Goal: Task Accomplishment & Management: Check status

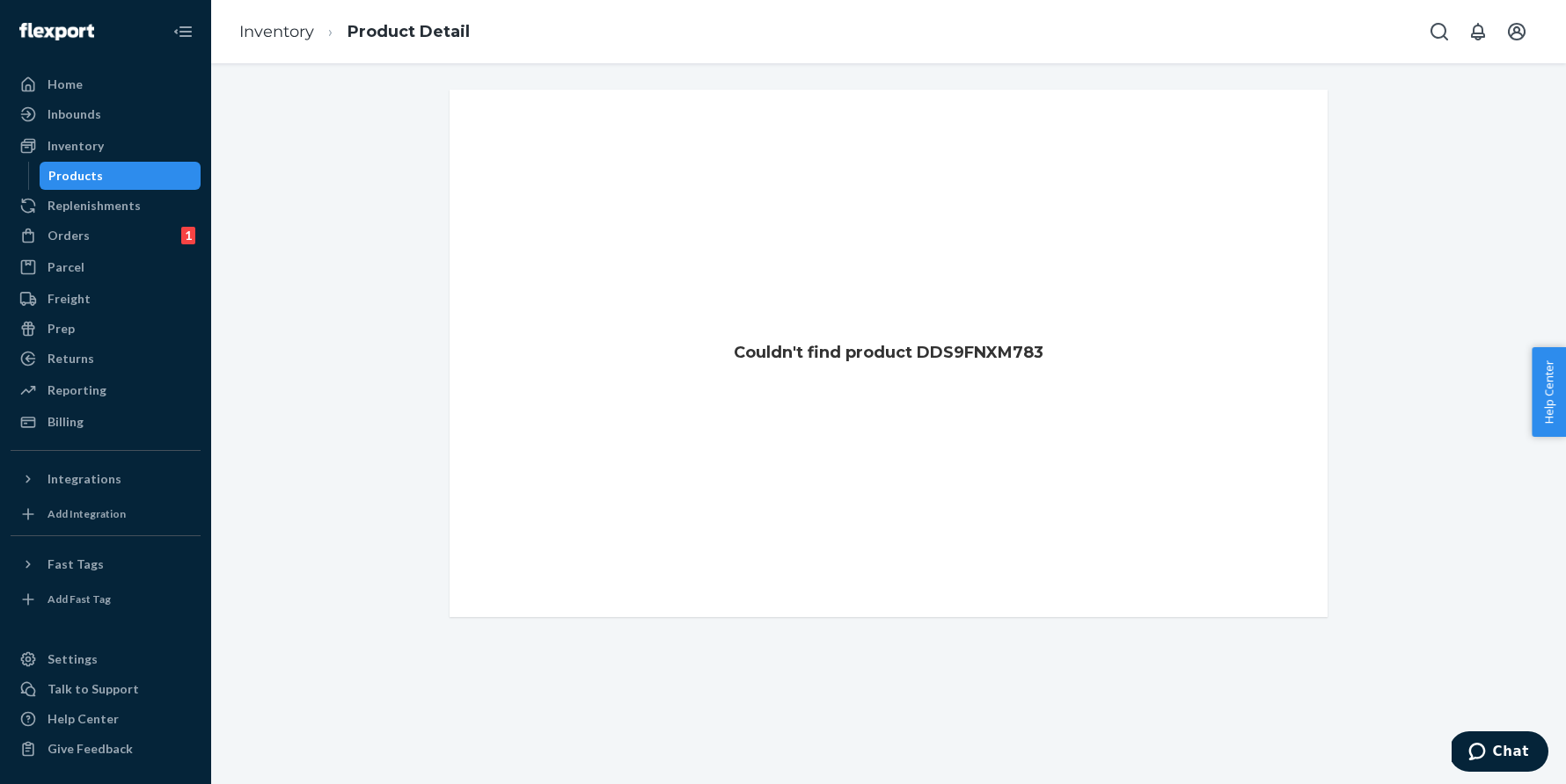
click at [95, 132] on link "Inventory" at bounding box center [106, 146] width 190 height 28
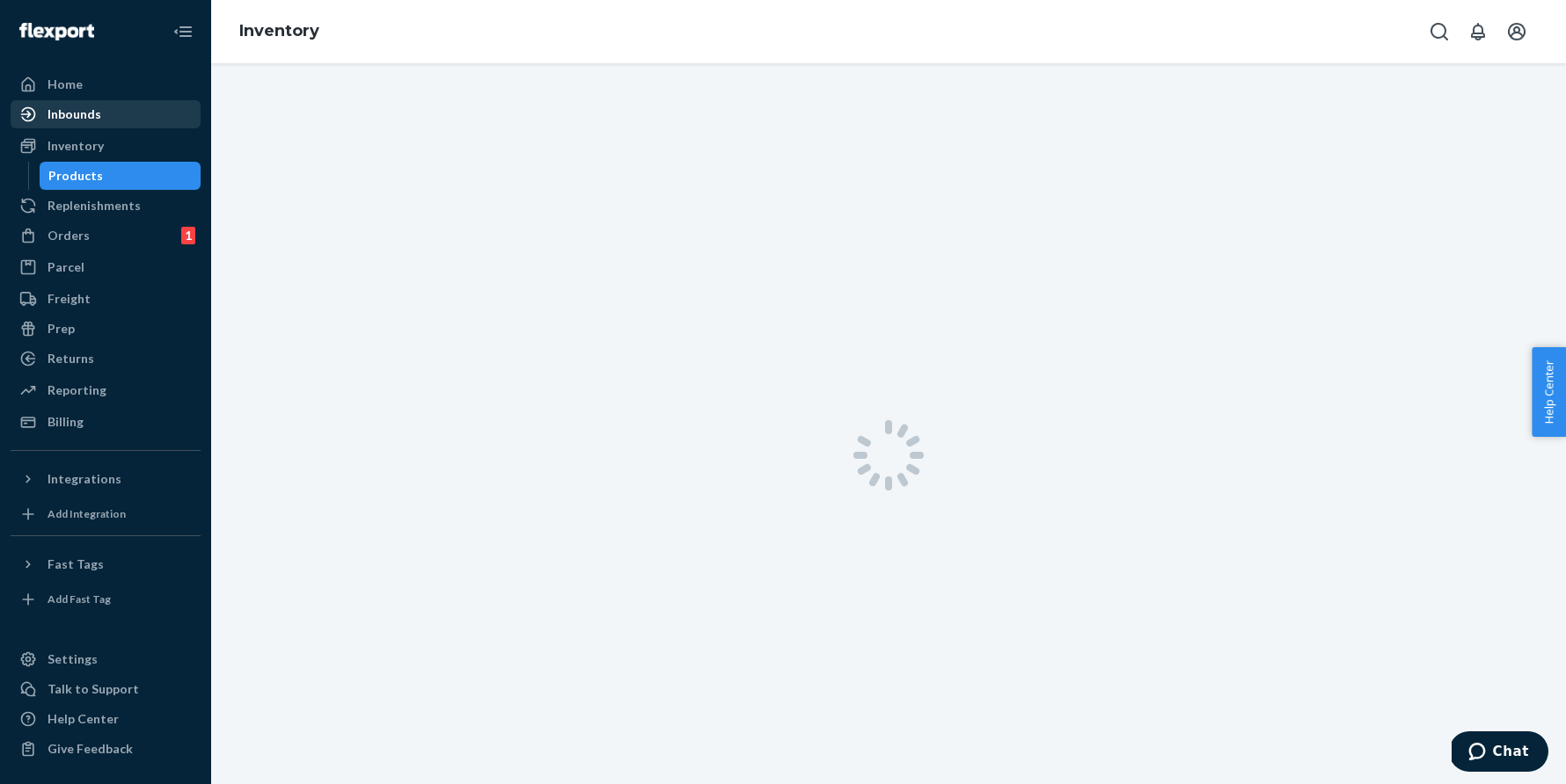
click at [92, 121] on div "Inbounds" at bounding box center [74, 115] width 54 height 18
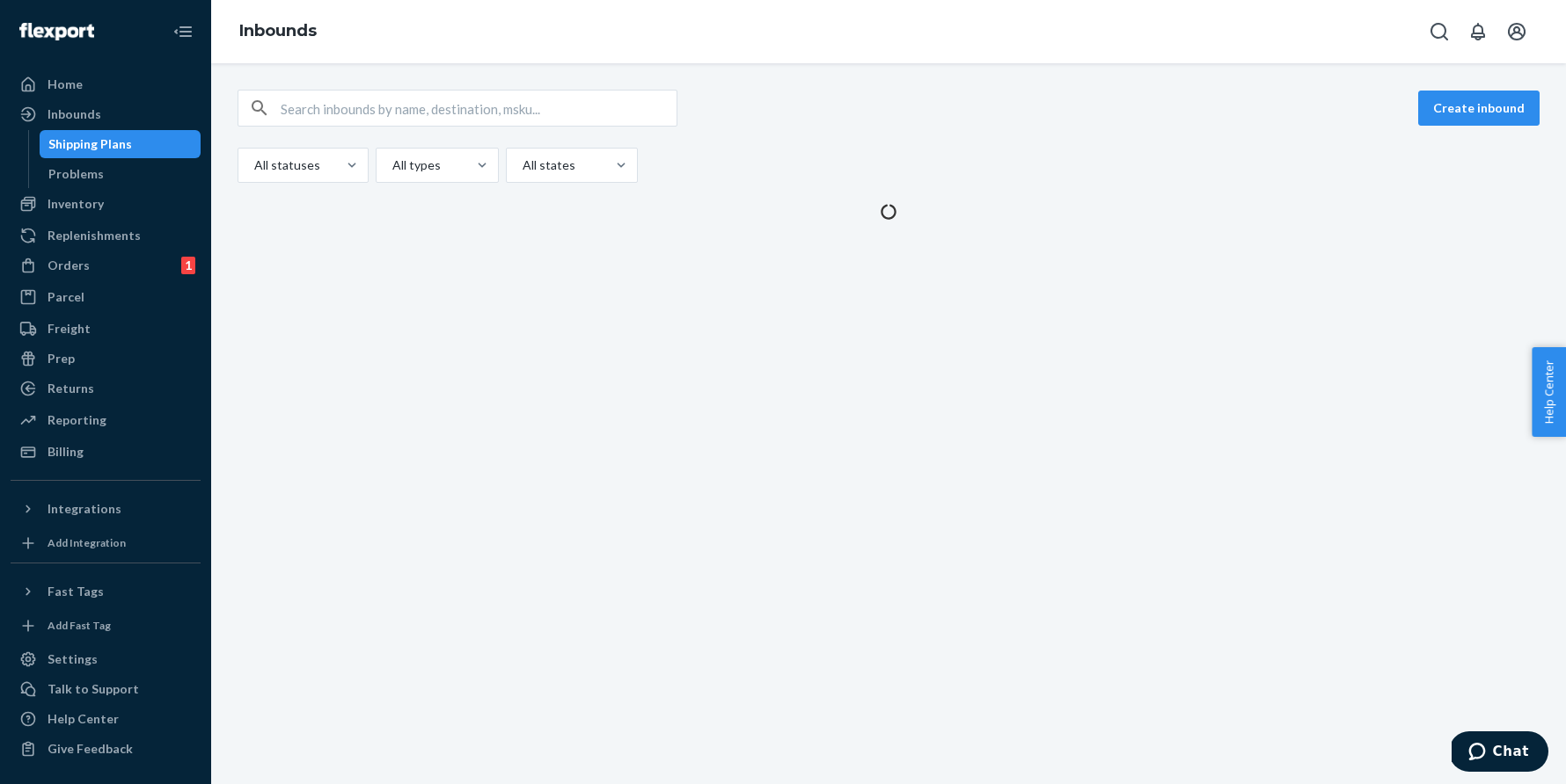
drag, startPoint x: 1031, startPoint y: 168, endPoint x: 1259, endPoint y: 153, distance: 228.5
click at [1031, 169] on div "All statuses All types All states" at bounding box center [887, 166] width 1301 height 35
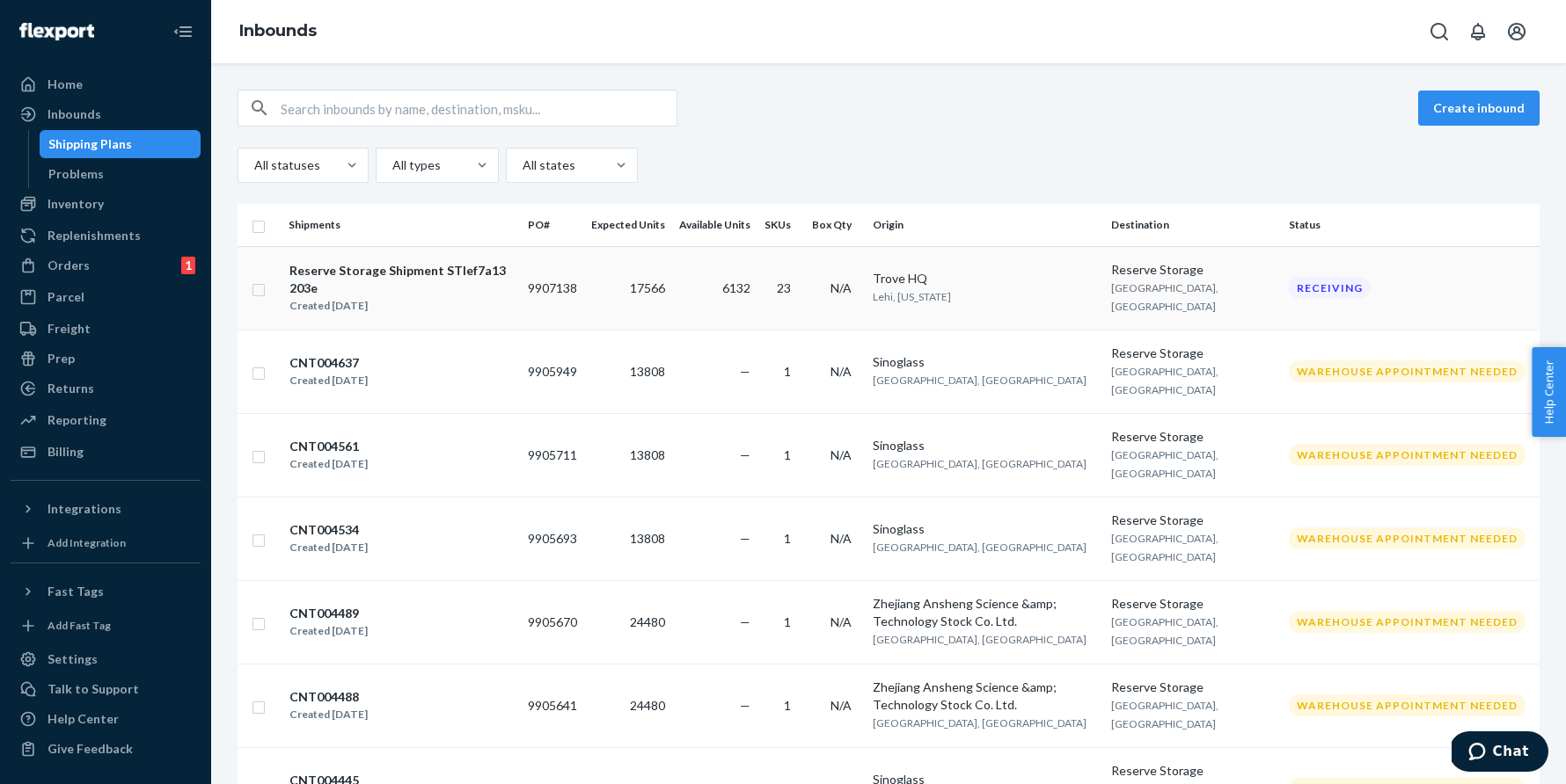
click at [493, 266] on div "Reserve Storage Shipment STIef7a13203e" at bounding box center [401, 279] width 224 height 35
click at [316, 109] on input "text" at bounding box center [479, 108] width 396 height 35
type input "TR"
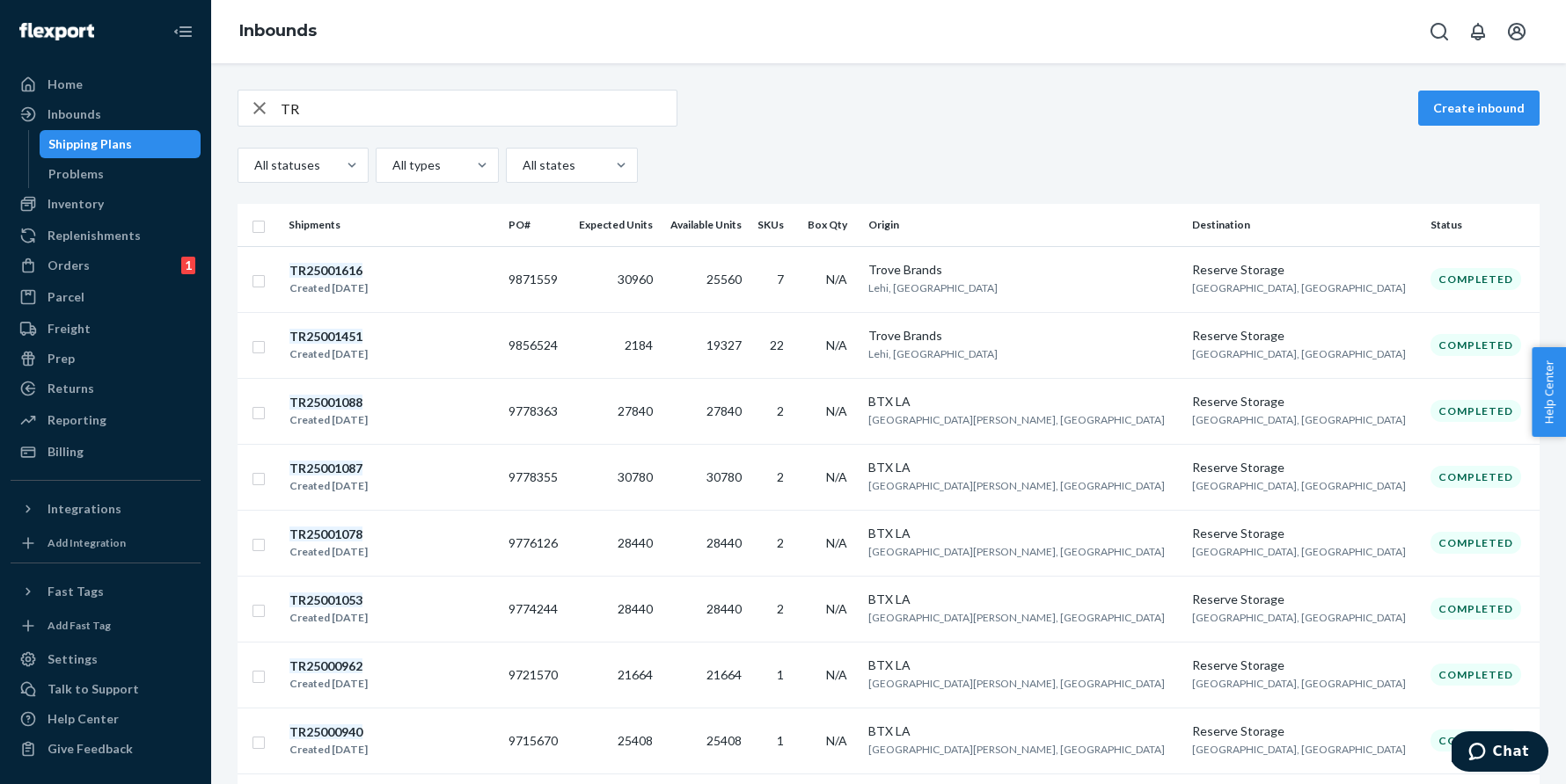
click at [337, 269] on em "TR25001616" at bounding box center [326, 270] width 73 height 15
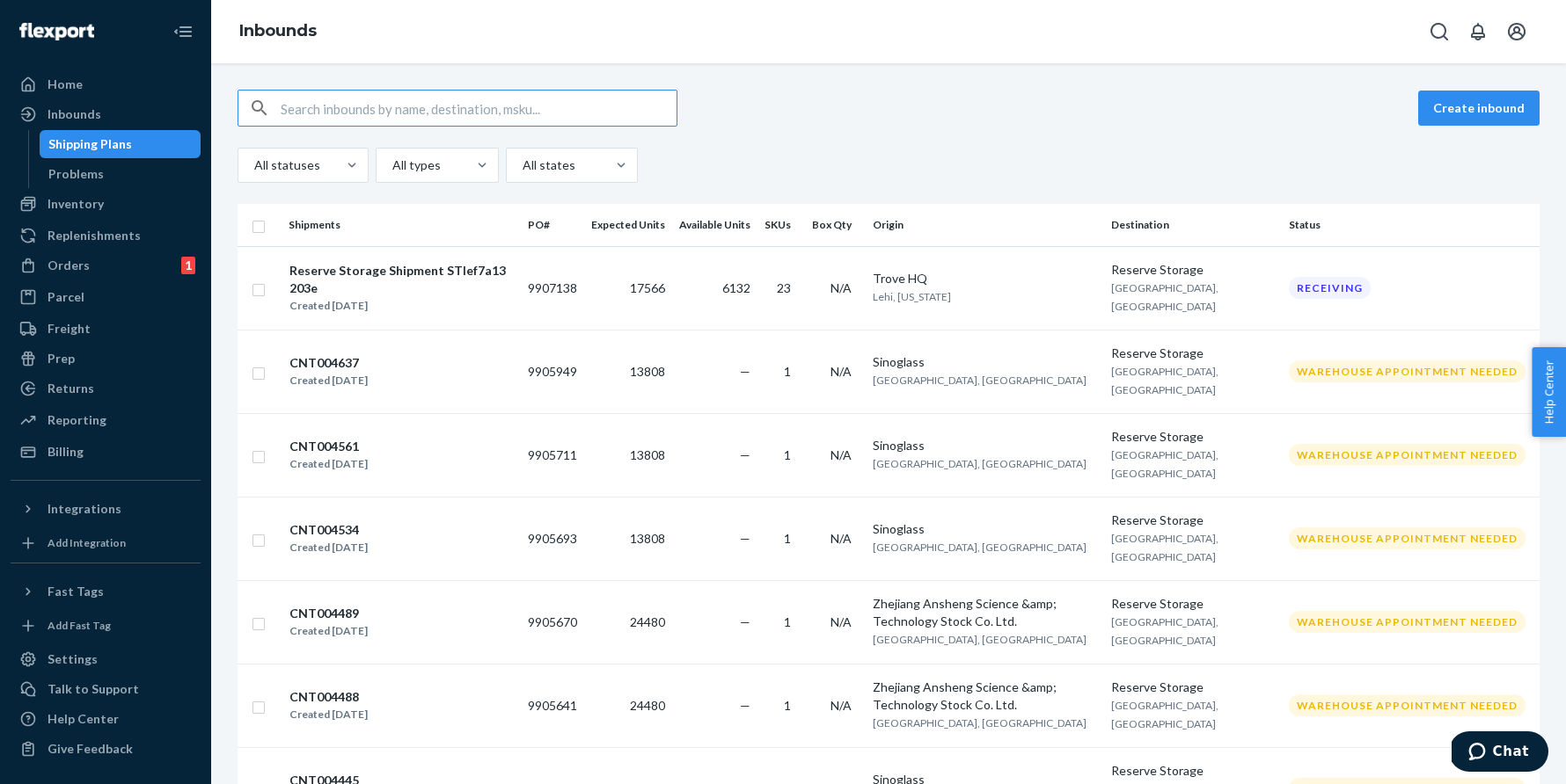
click at [411, 111] on input "text" at bounding box center [479, 108] width 396 height 35
type input "TR"
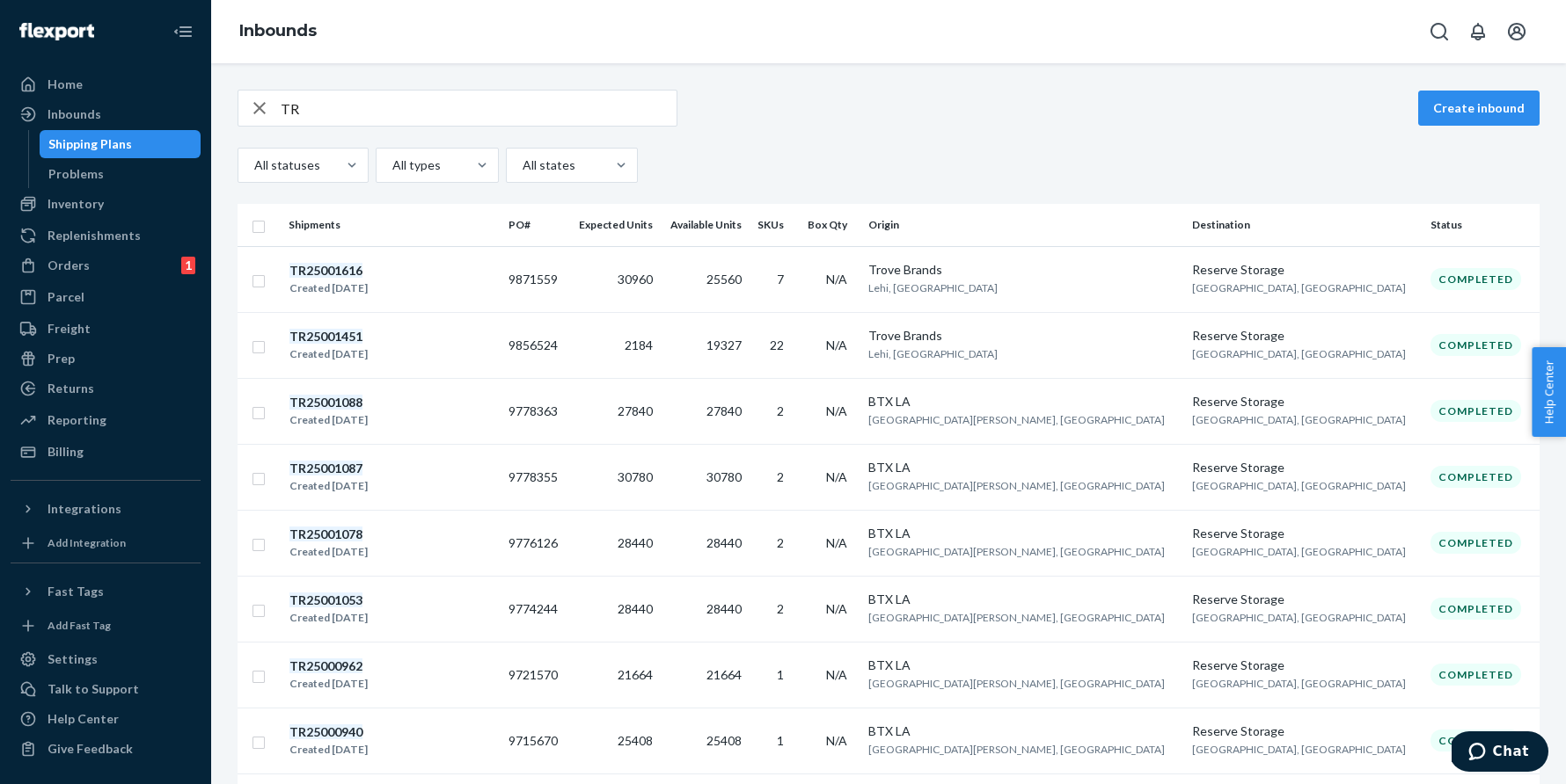
click at [348, 405] on em "TR25001088" at bounding box center [326, 402] width 73 height 15
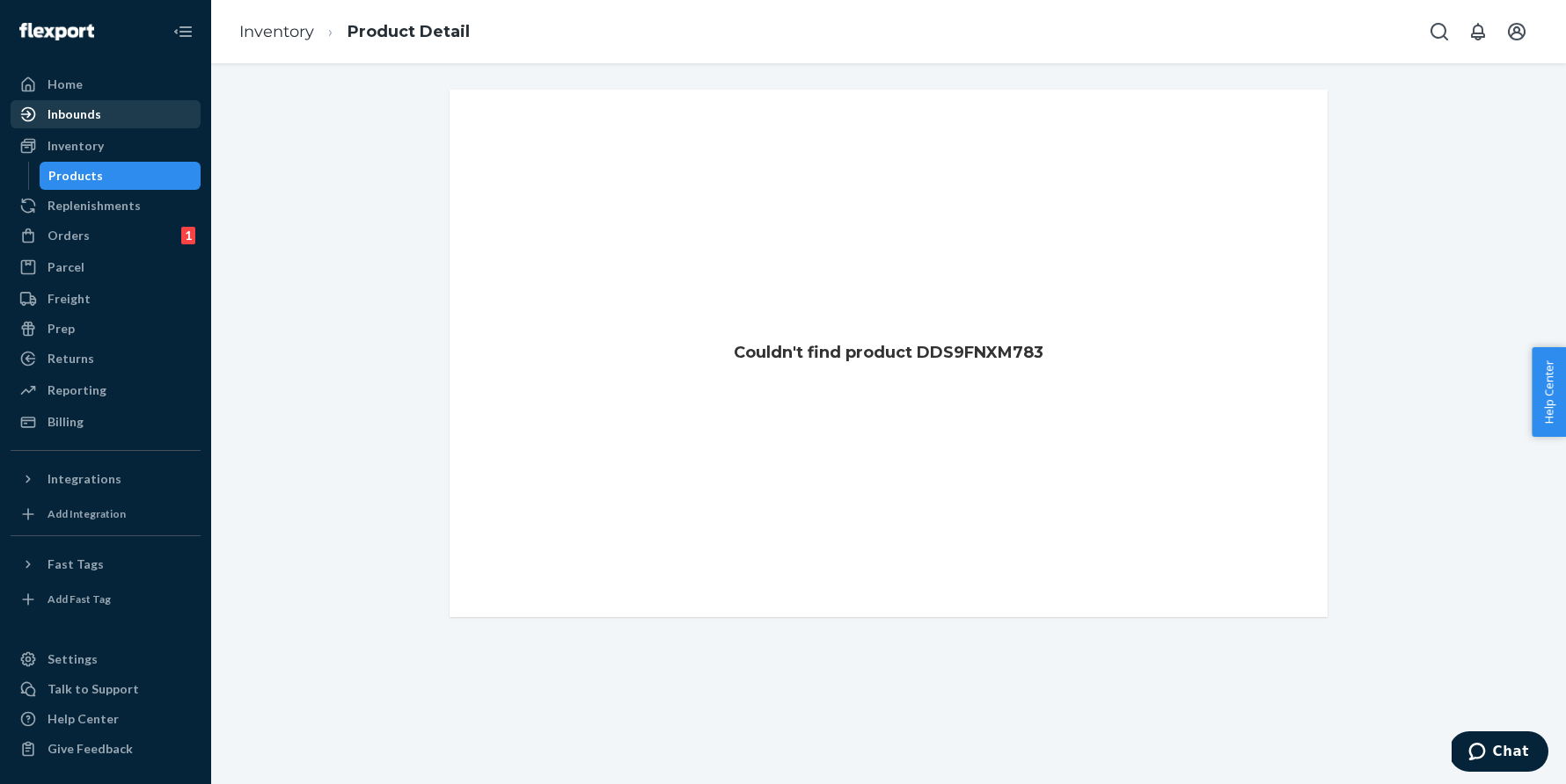
click at [161, 104] on div "Inbounds" at bounding box center [106, 114] width 186 height 24
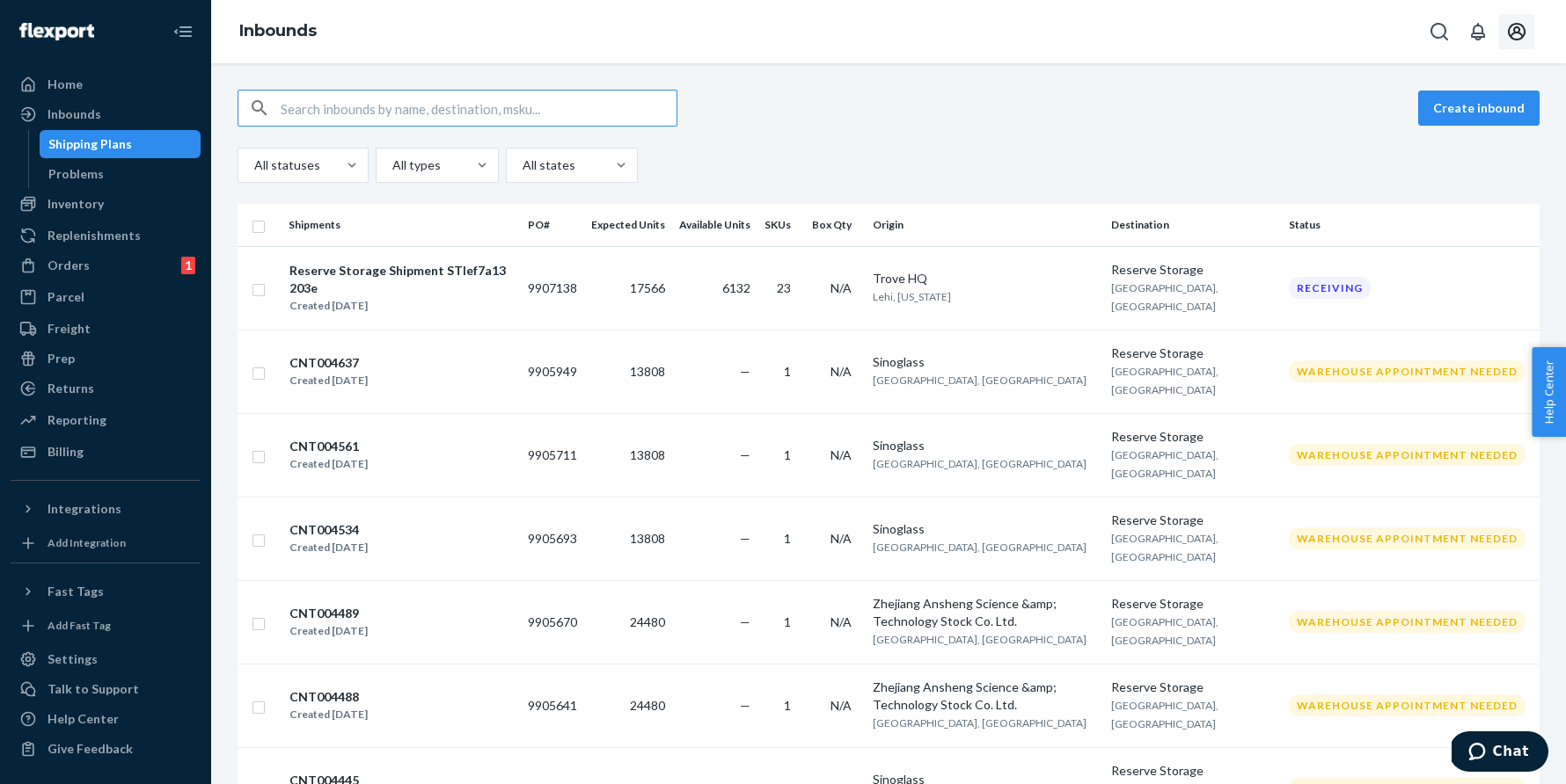
click at [1514, 46] on button "Open account menu" at bounding box center [1516, 31] width 35 height 35
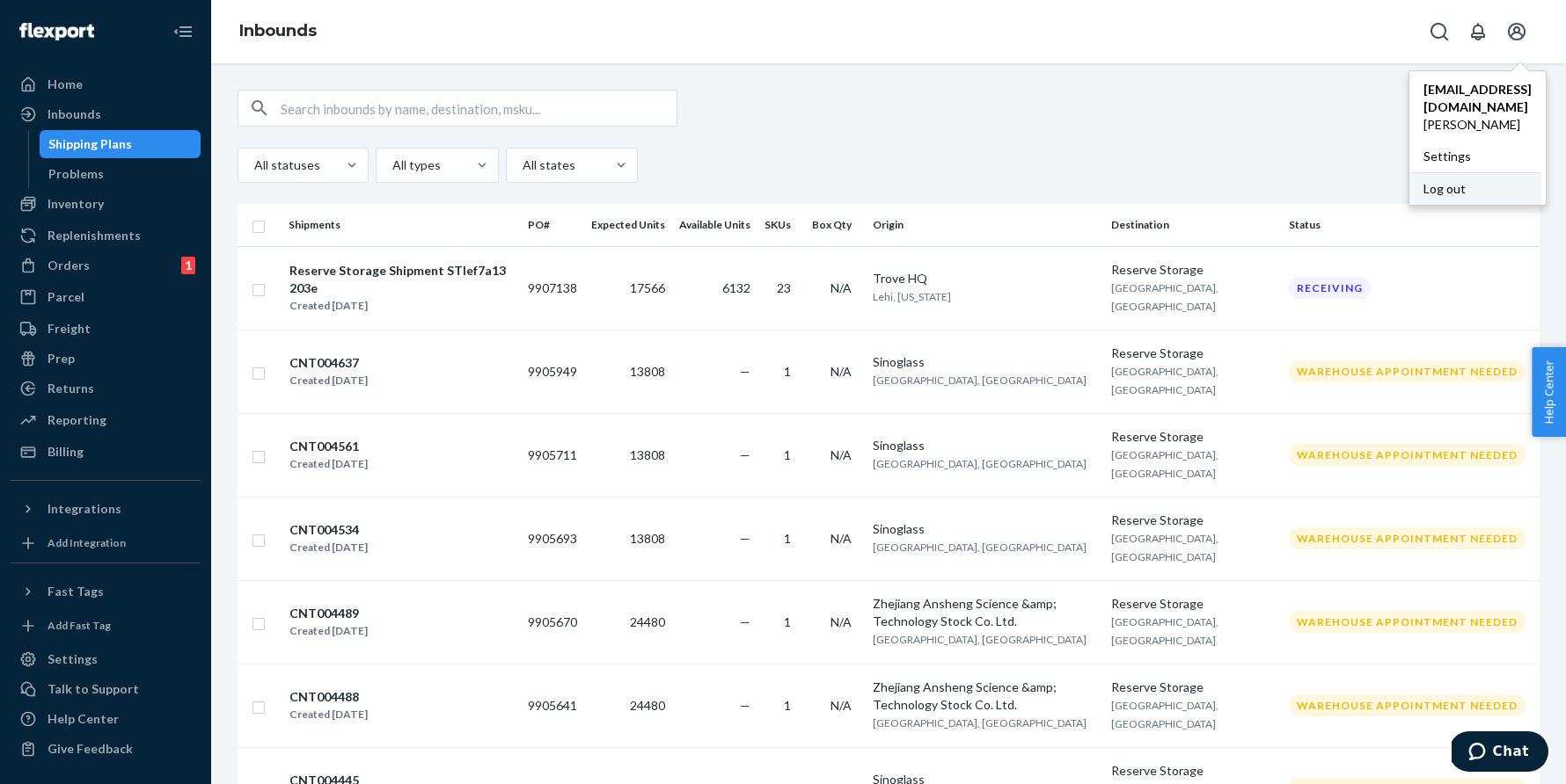
click at [1409, 172] on div "Log out" at bounding box center [1475, 188] width 132 height 32
